Goal: Complete application form

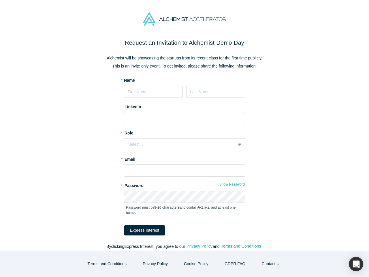
click at [185, 138] on div "Select..." at bounding box center [184, 144] width 121 height 12
click at [141, 230] on button "Express Interest" at bounding box center [144, 230] width 41 height 10
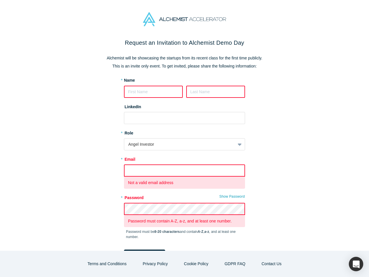
click at [197, 246] on form "* Name LinkedIn * Role Angel Investor * Email Not a valid email address * Passw…" at bounding box center [184, 168] width 121 height 182
click at [239, 246] on form "* Name LinkedIn * Role Angel Investor * Email Not a valid email address * Passw…" at bounding box center [184, 168] width 121 height 182
click at [112, 264] on button "Terms and Conditions" at bounding box center [107, 264] width 51 height 10
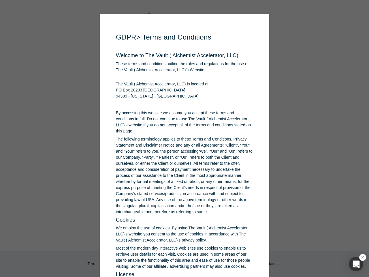
click at [356, 264] on div "button" at bounding box center [356, 264] width 14 height 14
